Goal: Task Accomplishment & Management: Complete application form

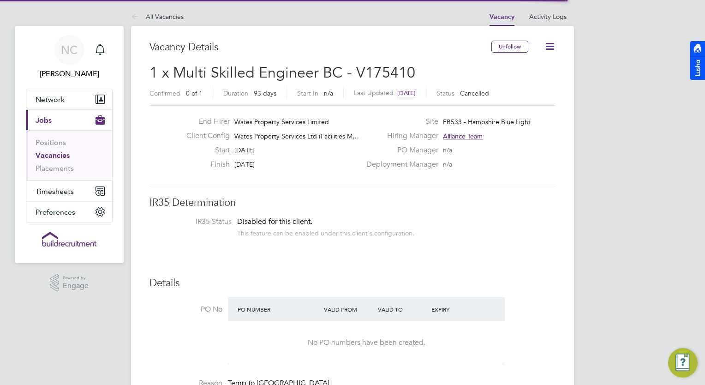
scroll to position [27, 65]
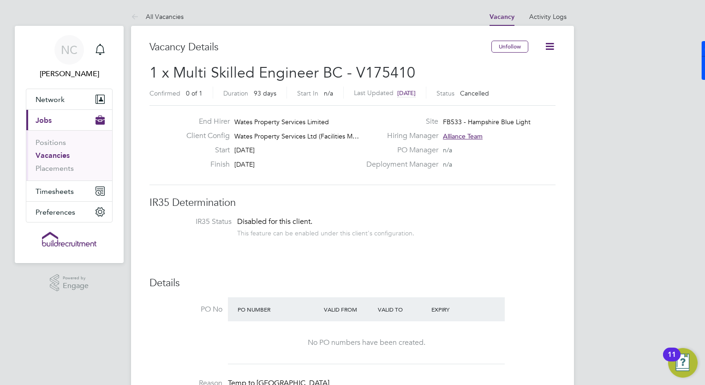
click at [48, 157] on link "Vacancies" at bounding box center [53, 155] width 34 height 9
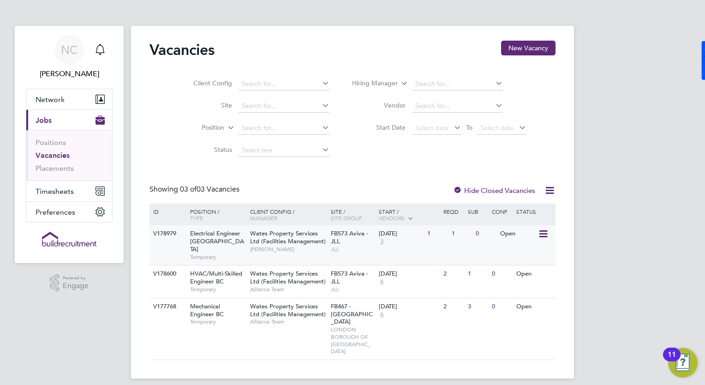
click at [198, 234] on span "Electrical Engineer [GEOGRAPHIC_DATA]" at bounding box center [217, 241] width 54 height 24
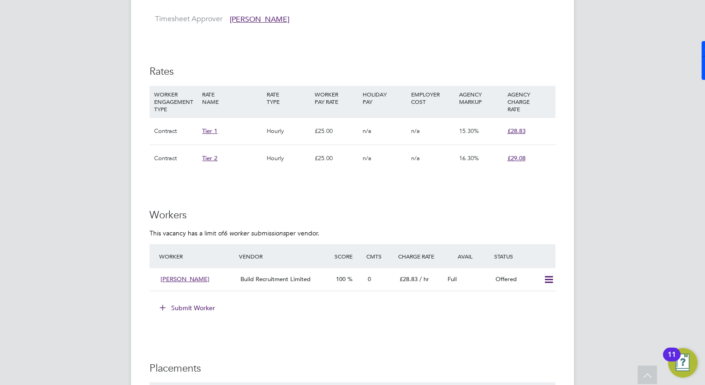
scroll to position [813, 0]
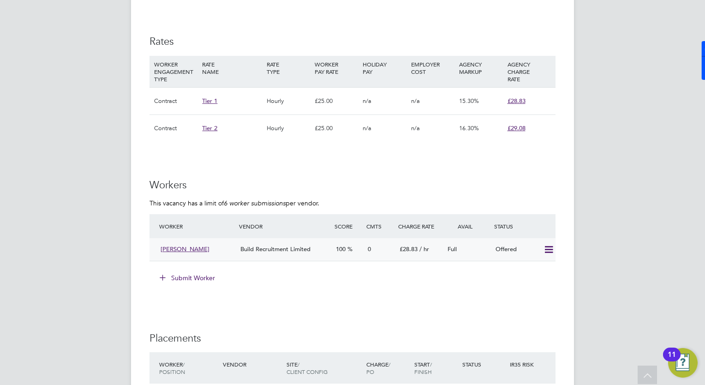
click at [545, 246] on icon at bounding box center [549, 249] width 12 height 7
click at [541, 258] on li "Confirm" at bounding box center [535, 259] width 35 height 13
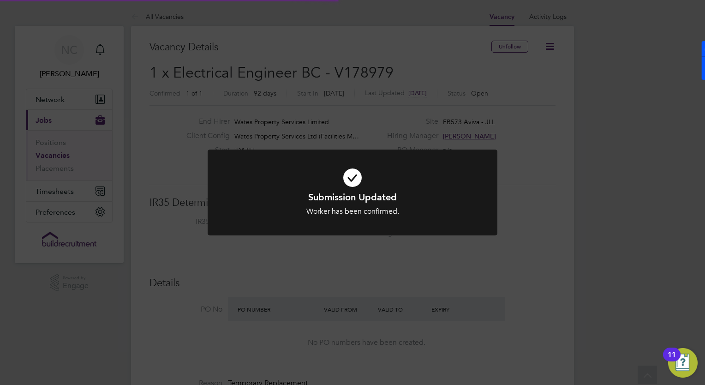
scroll to position [27, 65]
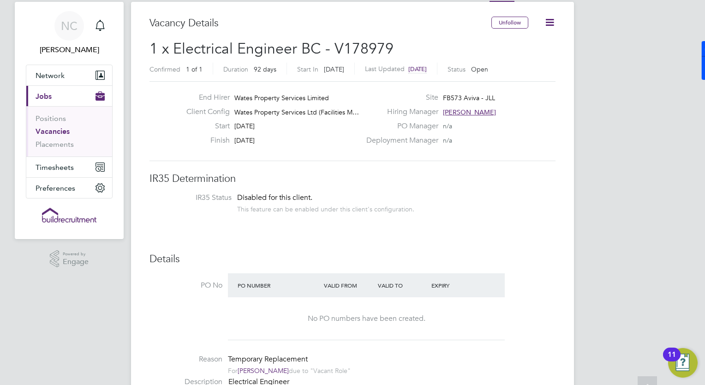
scroll to position [0, 0]
